Goal: Task Accomplishment & Management: Manage account settings

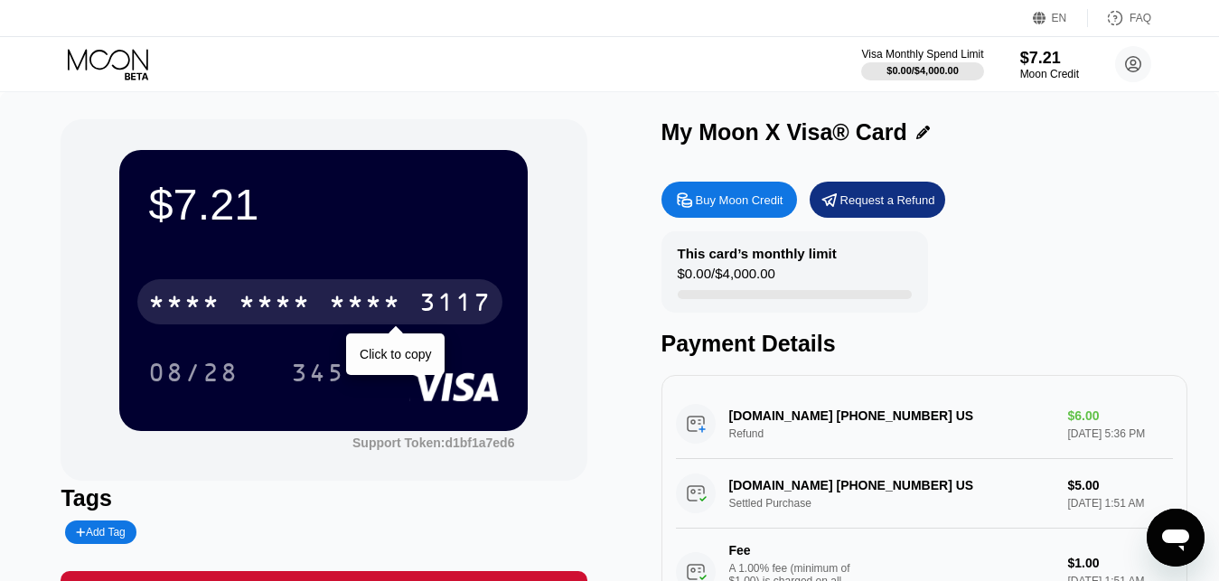
click at [381, 302] on div "* * * *" at bounding box center [365, 304] width 72 height 29
